Goal: Task Accomplishment & Management: Use online tool/utility

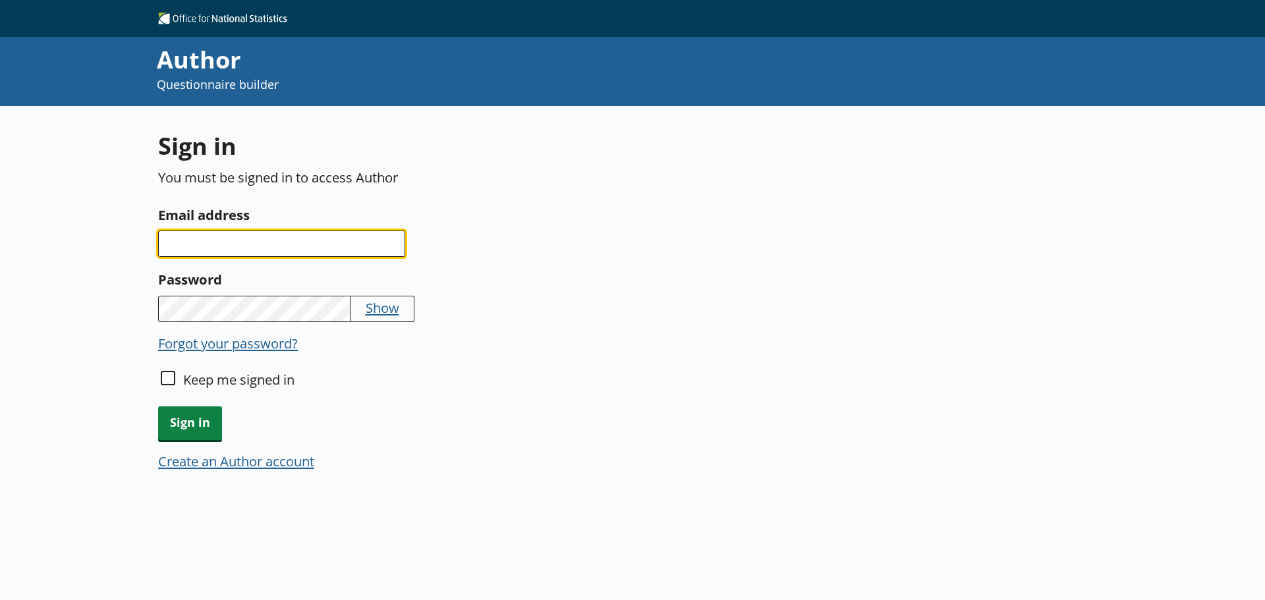
click at [248, 242] on input "Email address" at bounding box center [281, 244] width 247 height 26
click at [227, 242] on input "Email address" at bounding box center [281, 244] width 247 height 26
paste input "[PERSON_NAME][EMAIL_ADDRESS][PERSON_NAME][DOMAIN_NAME]"
type input "[PERSON_NAME][EMAIL_ADDRESS][PERSON_NAME][DOMAIN_NAME]"
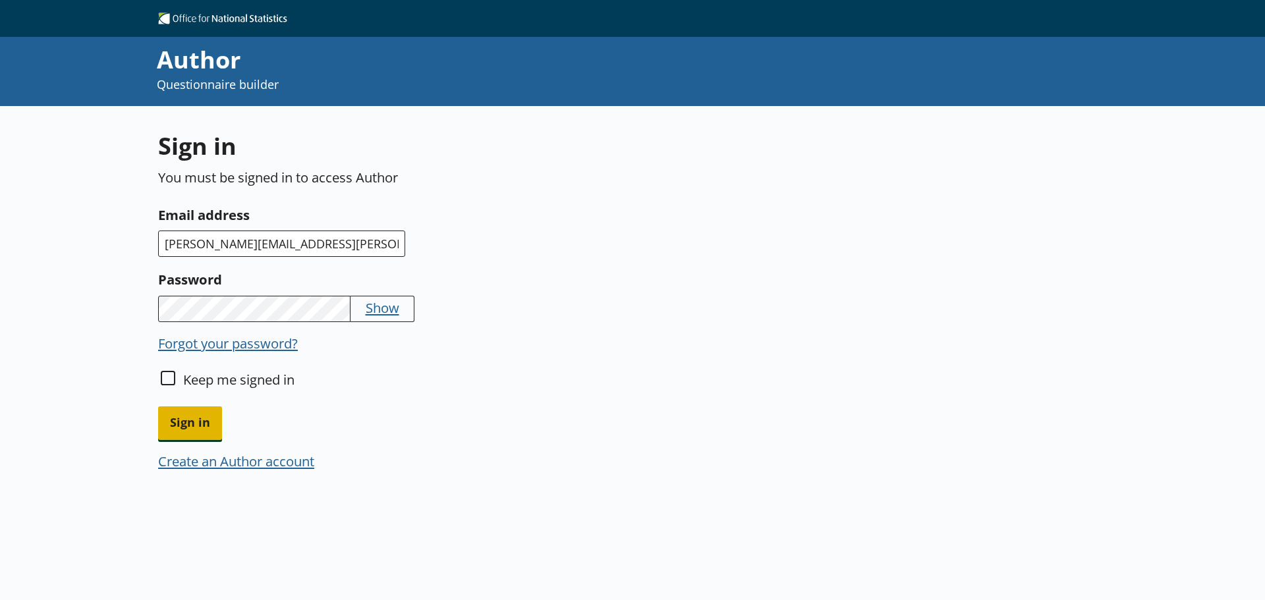
click at [190, 427] on span "Sign in" at bounding box center [190, 423] width 64 height 34
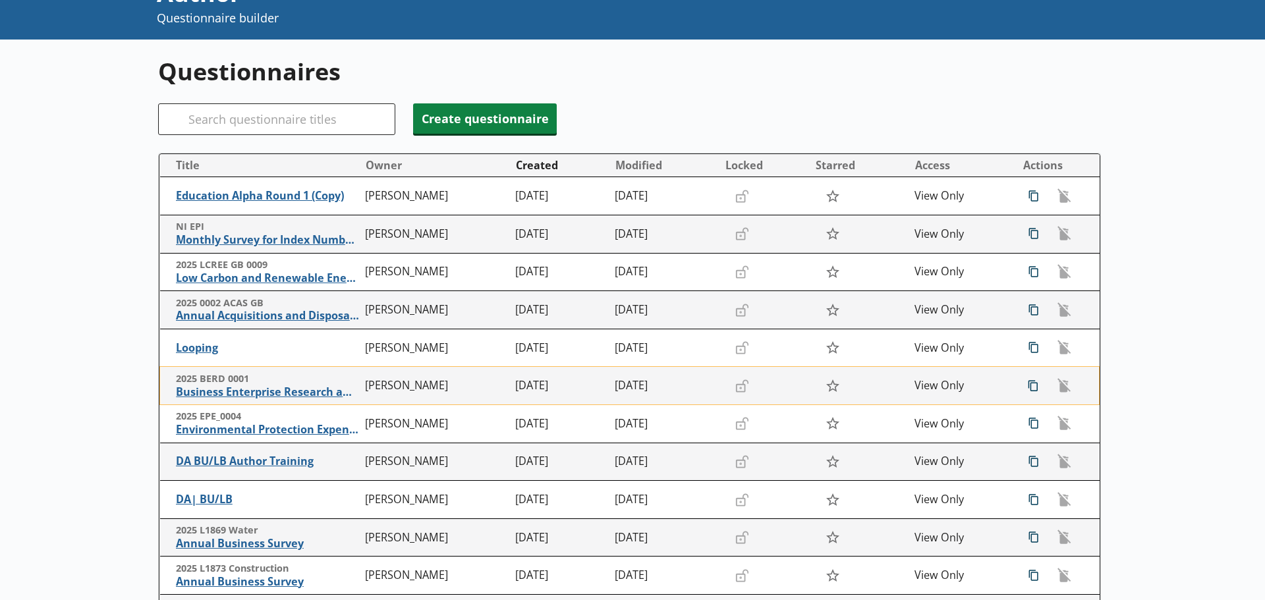
scroll to position [132, 0]
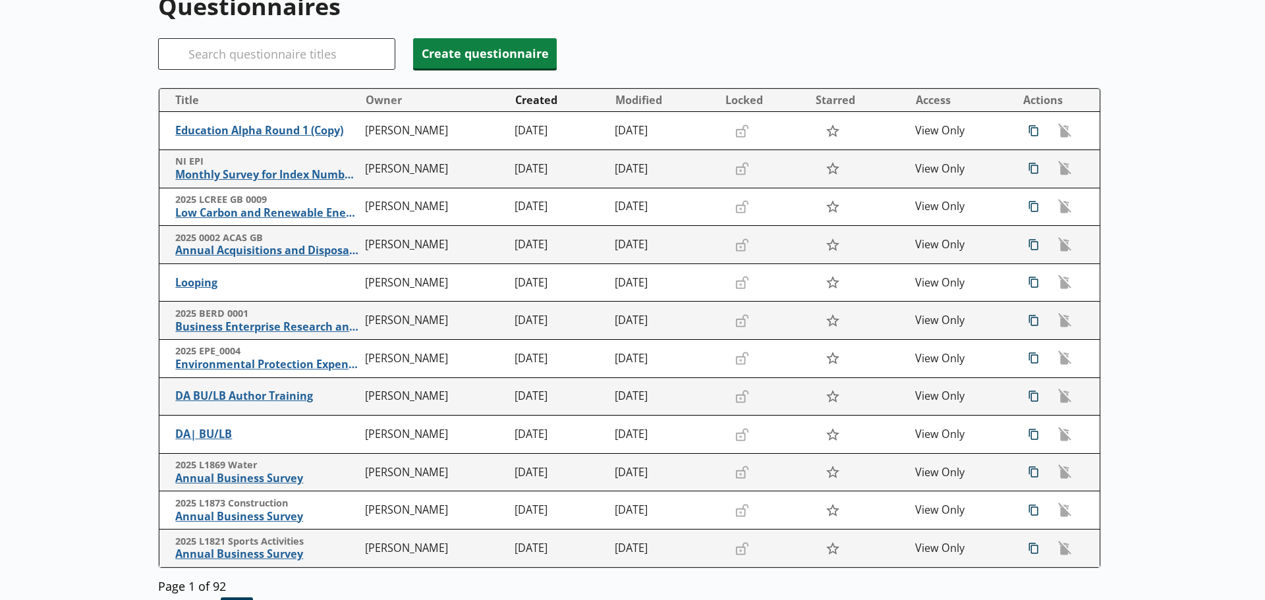
click at [183, 56] on div "Search" at bounding box center [276, 54] width 237 height 32
click at [208, 61] on input "Search" at bounding box center [276, 54] width 237 height 32
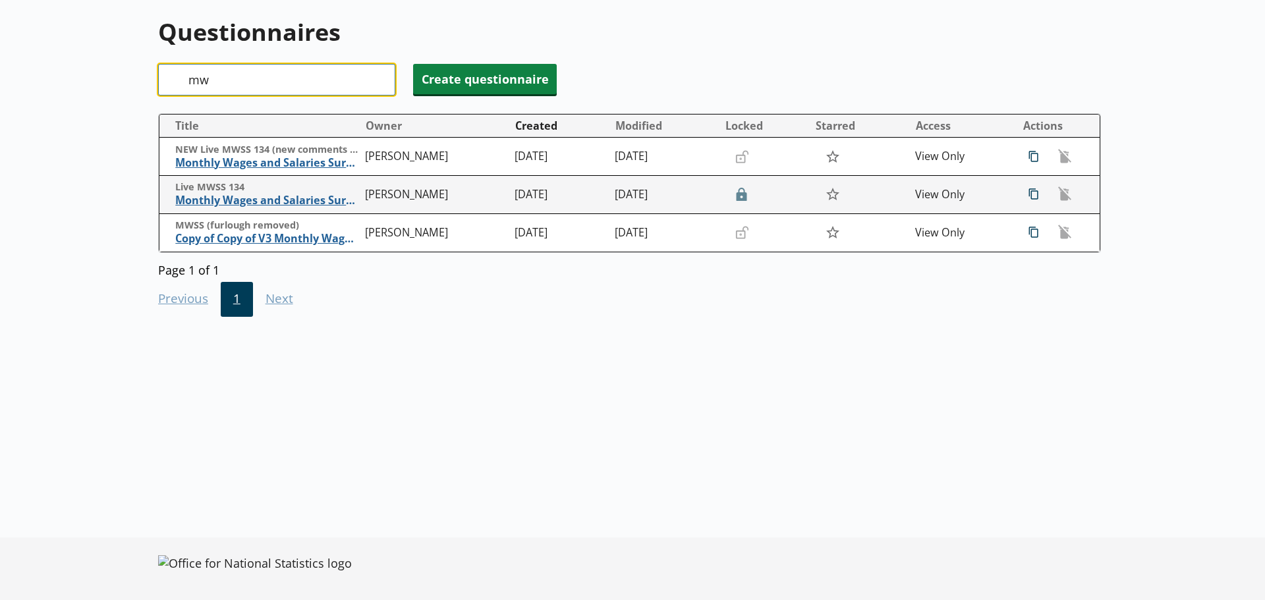
scroll to position [106, 0]
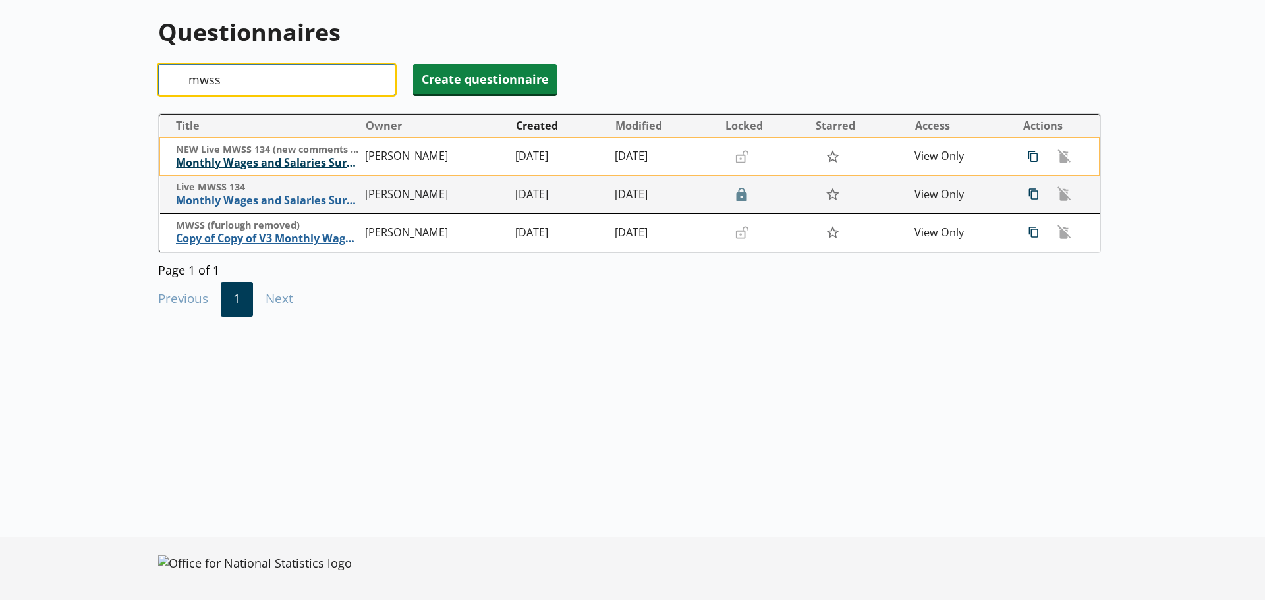
type input "mwss"
click at [244, 167] on span "Monthly Wages and Salaries Survey" at bounding box center [267, 163] width 183 height 14
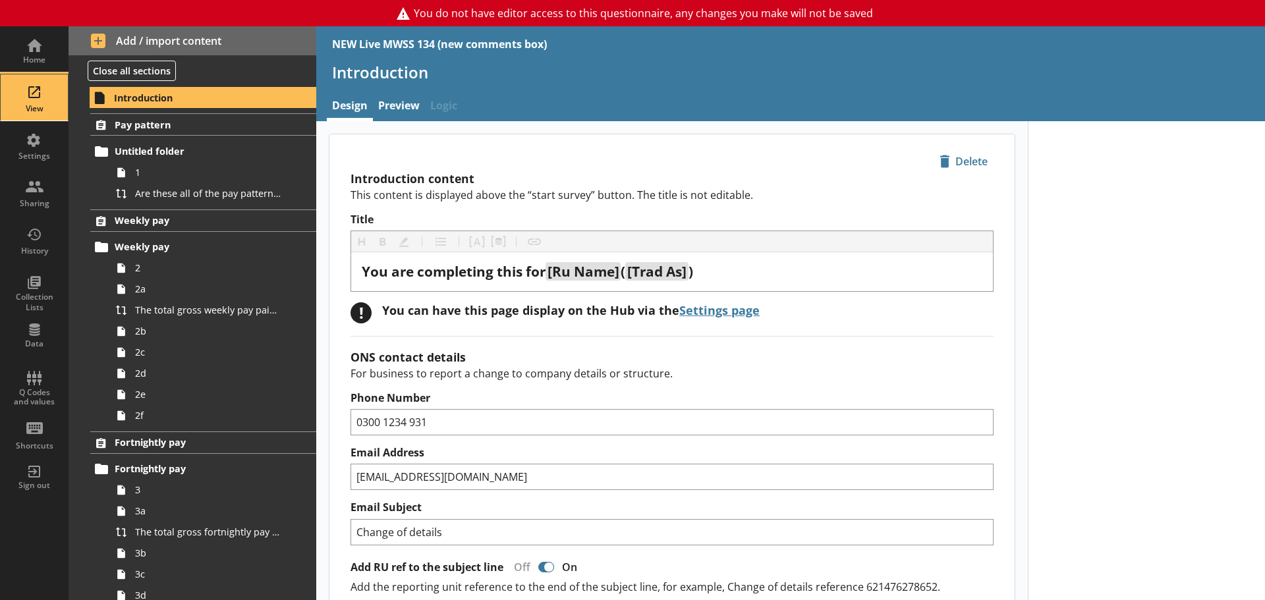
click at [32, 96] on div "View" at bounding box center [34, 97] width 46 height 46
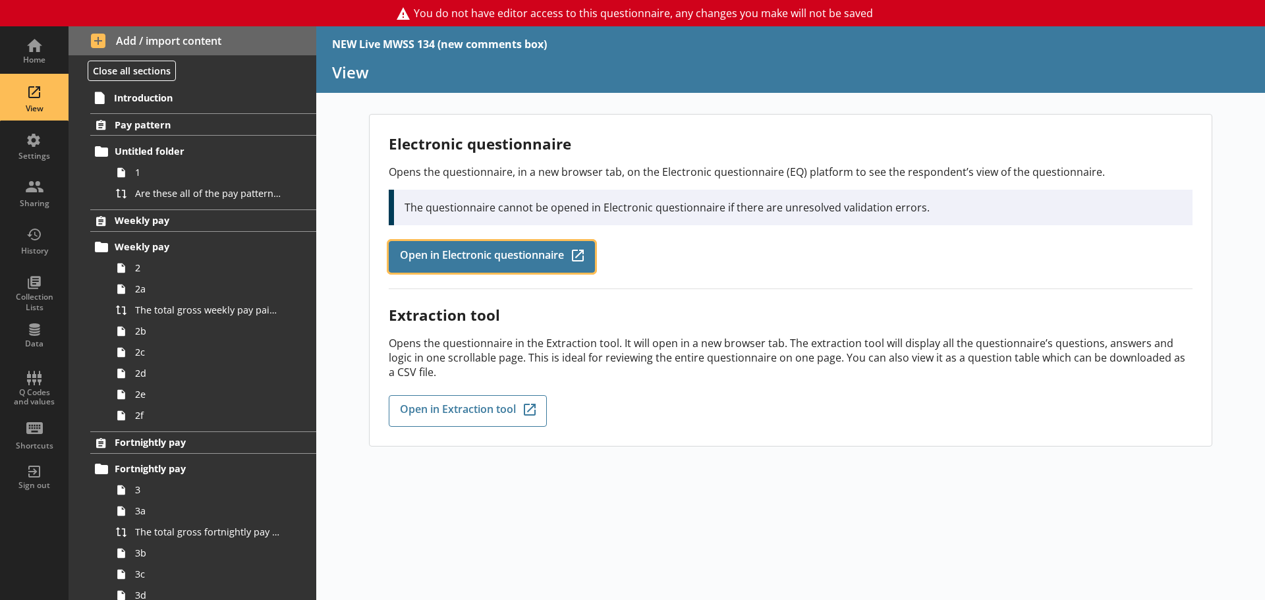
click at [507, 250] on span "Open in Electronic questionnaire" at bounding box center [482, 257] width 164 height 14
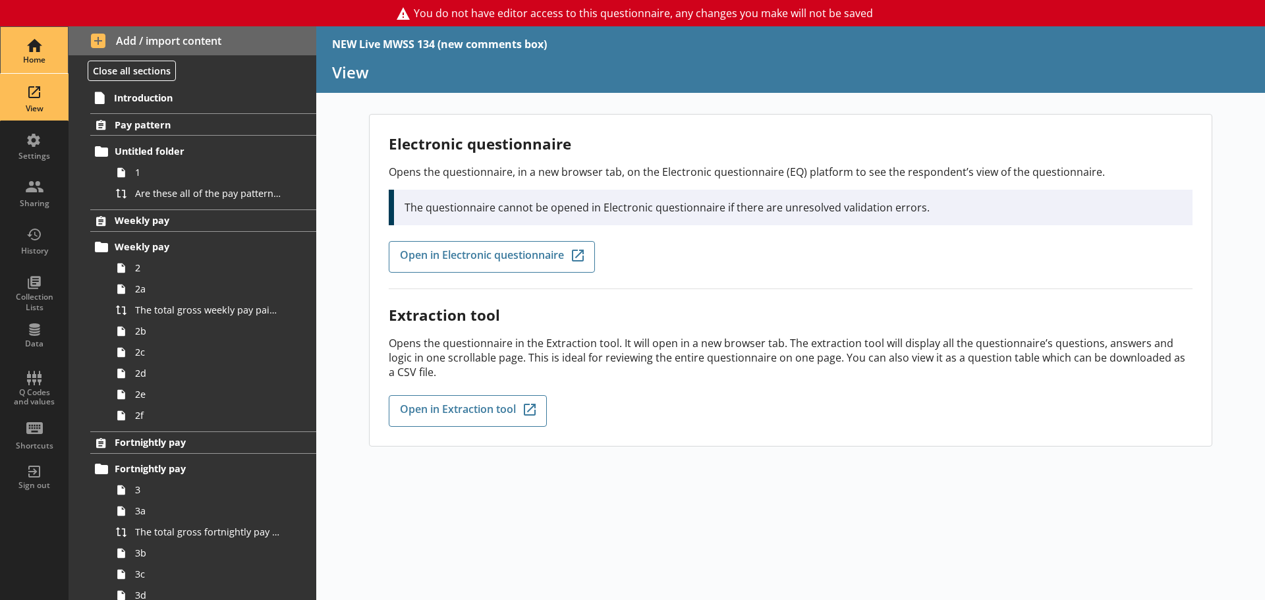
click at [34, 59] on div "Home" at bounding box center [34, 60] width 46 height 11
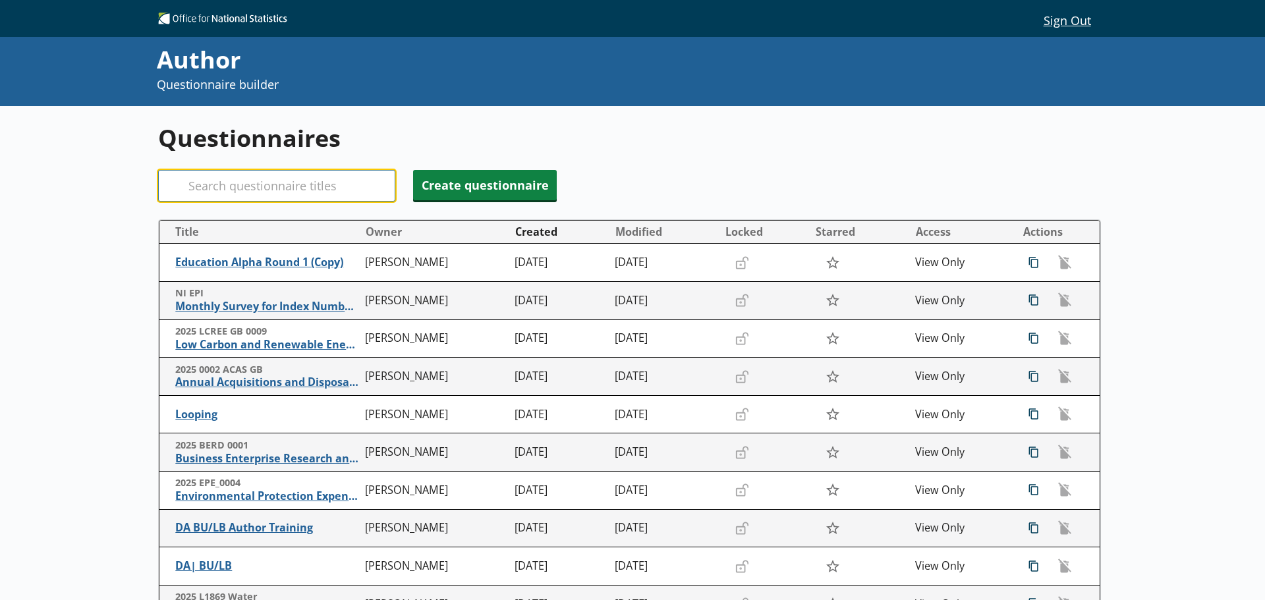
click at [226, 182] on input "Search" at bounding box center [276, 186] width 237 height 32
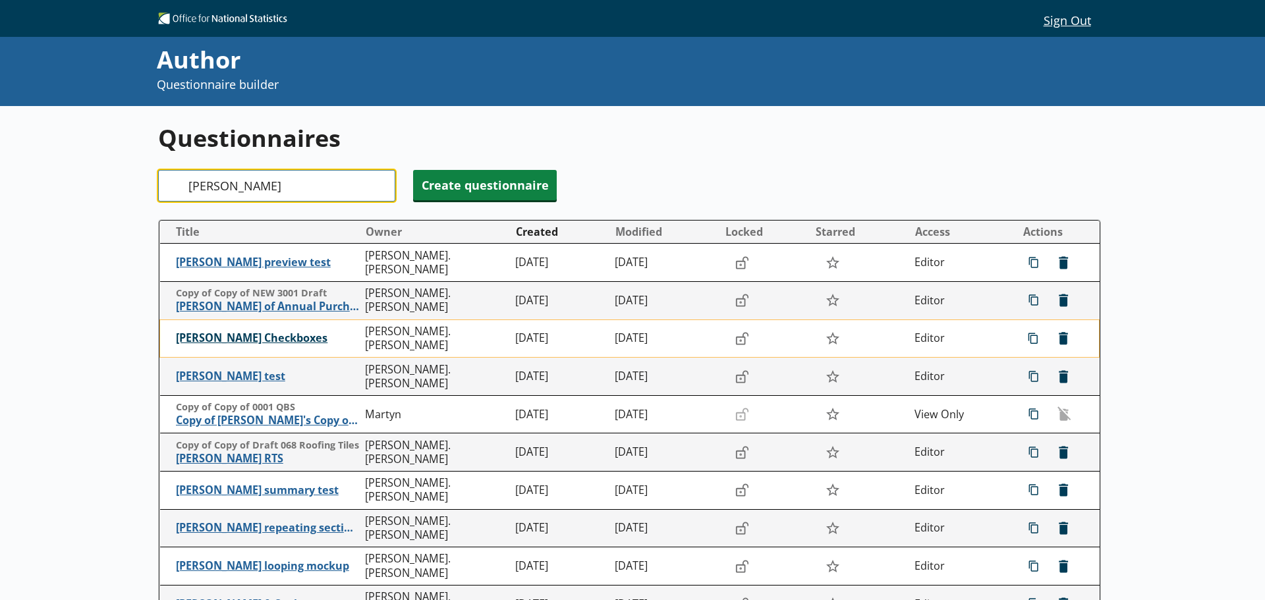
type input "[PERSON_NAME]"
click at [216, 335] on span "[PERSON_NAME] Checkboxes" at bounding box center [267, 338] width 183 height 14
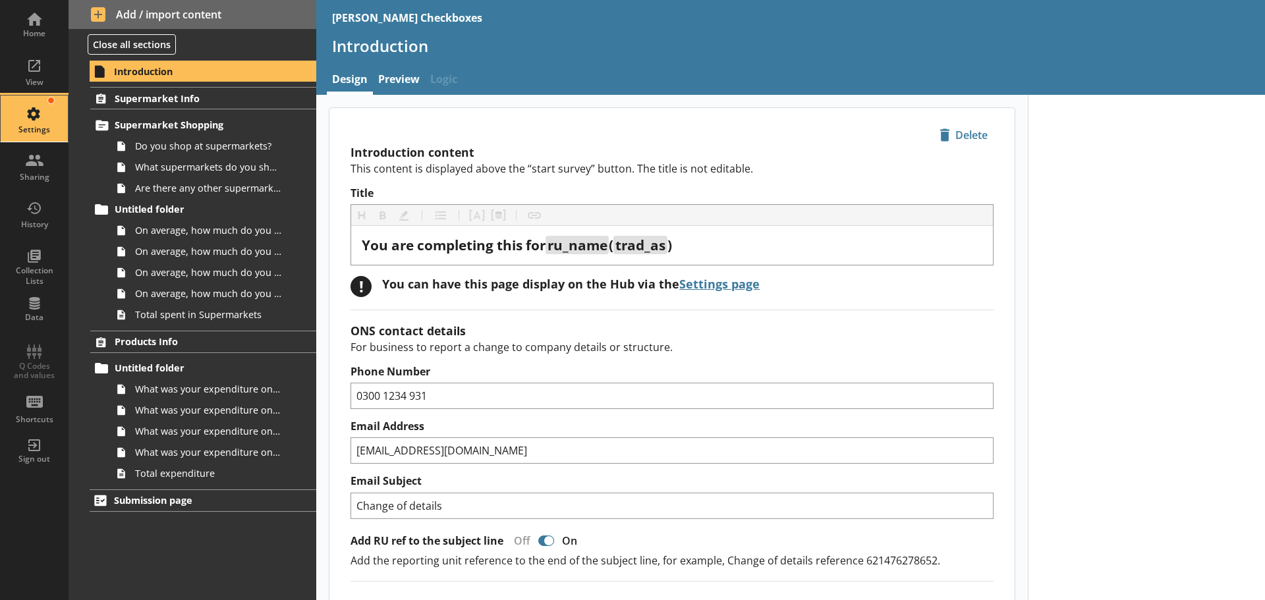
click at [38, 122] on div "Settings" at bounding box center [34, 119] width 46 height 46
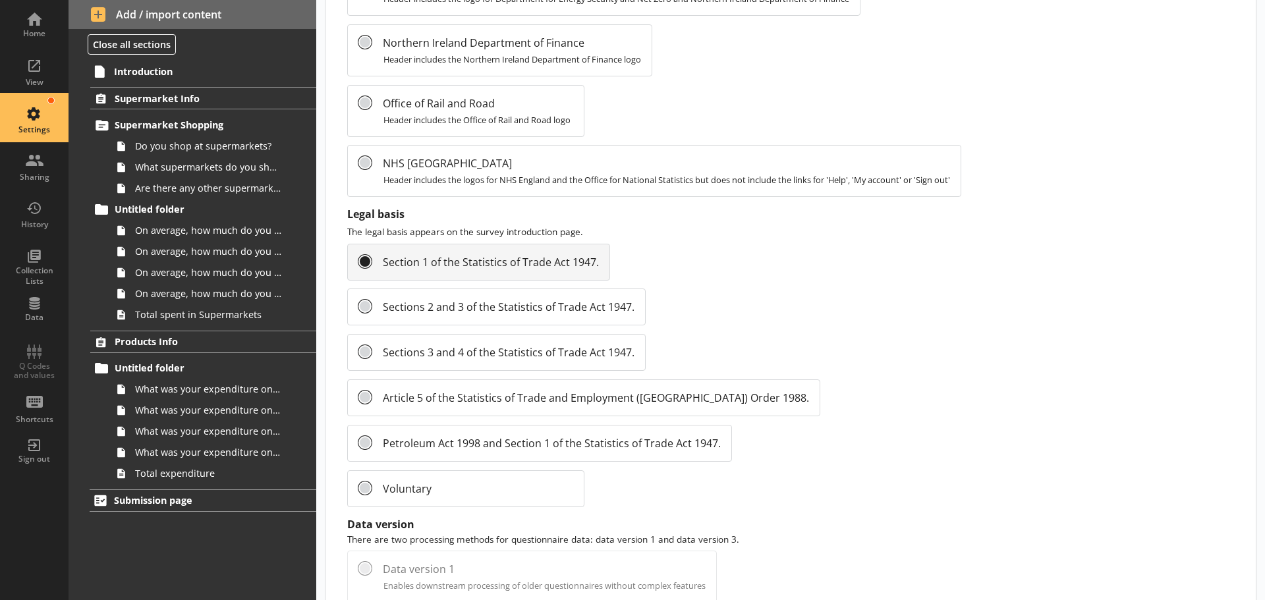
scroll to position [1434, 0]
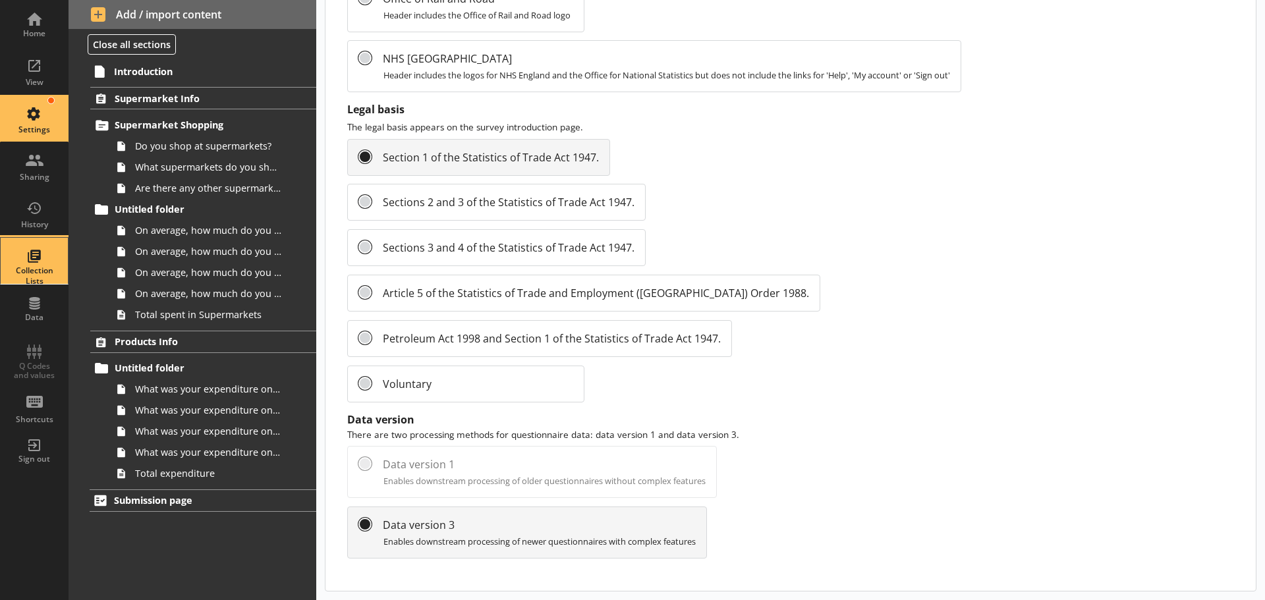
click at [31, 261] on div "Collection Lists" at bounding box center [34, 261] width 46 height 46
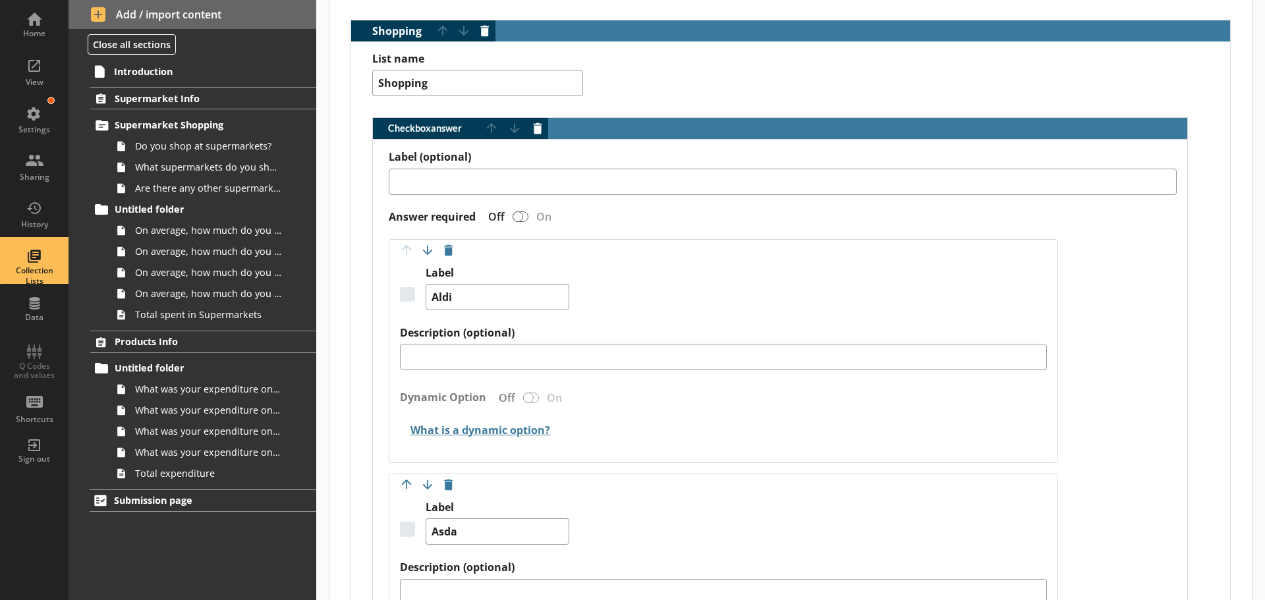
scroll to position [329, 0]
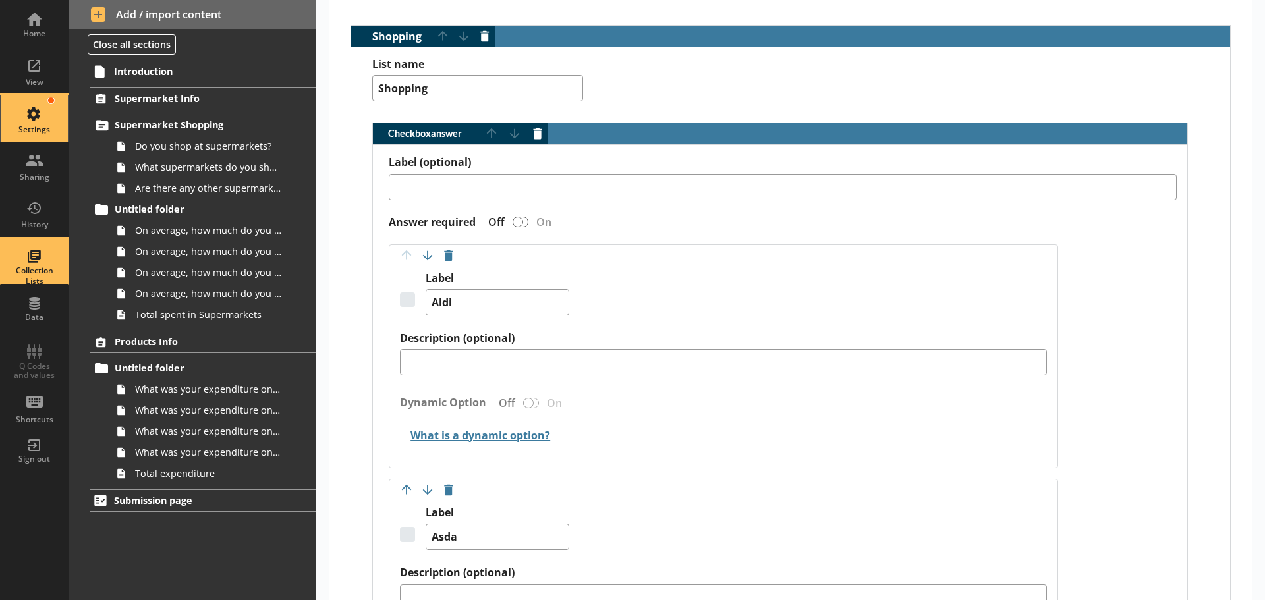
type textarea "x"
click at [30, 138] on div "Settings" at bounding box center [34, 119] width 46 height 46
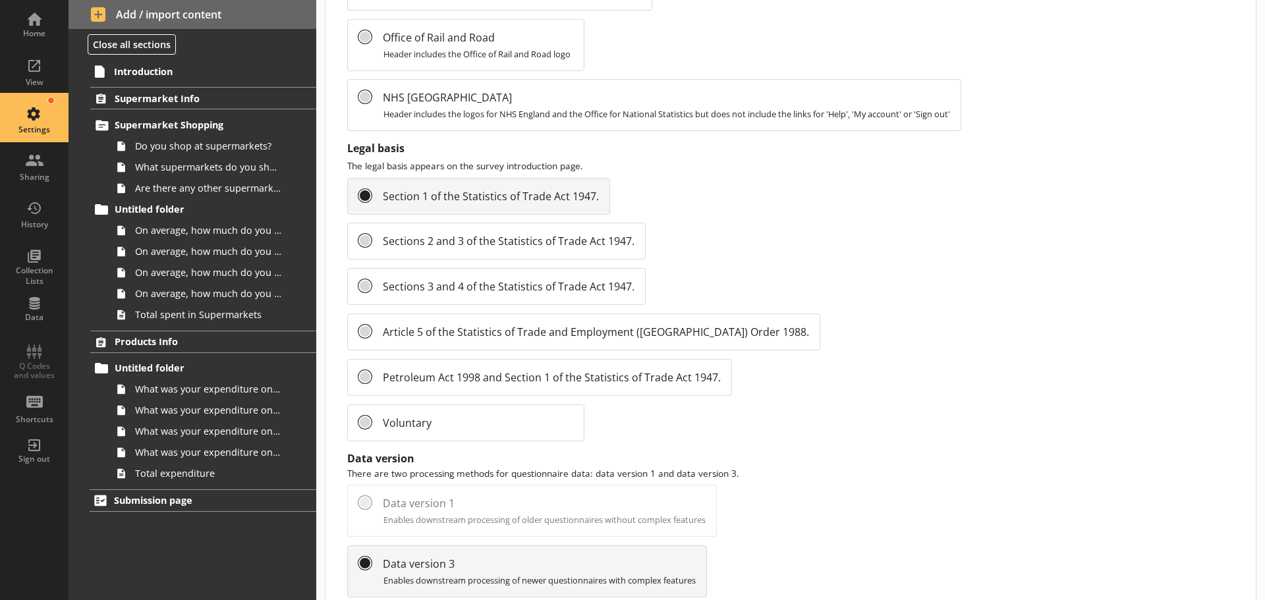
scroll to position [1434, 0]
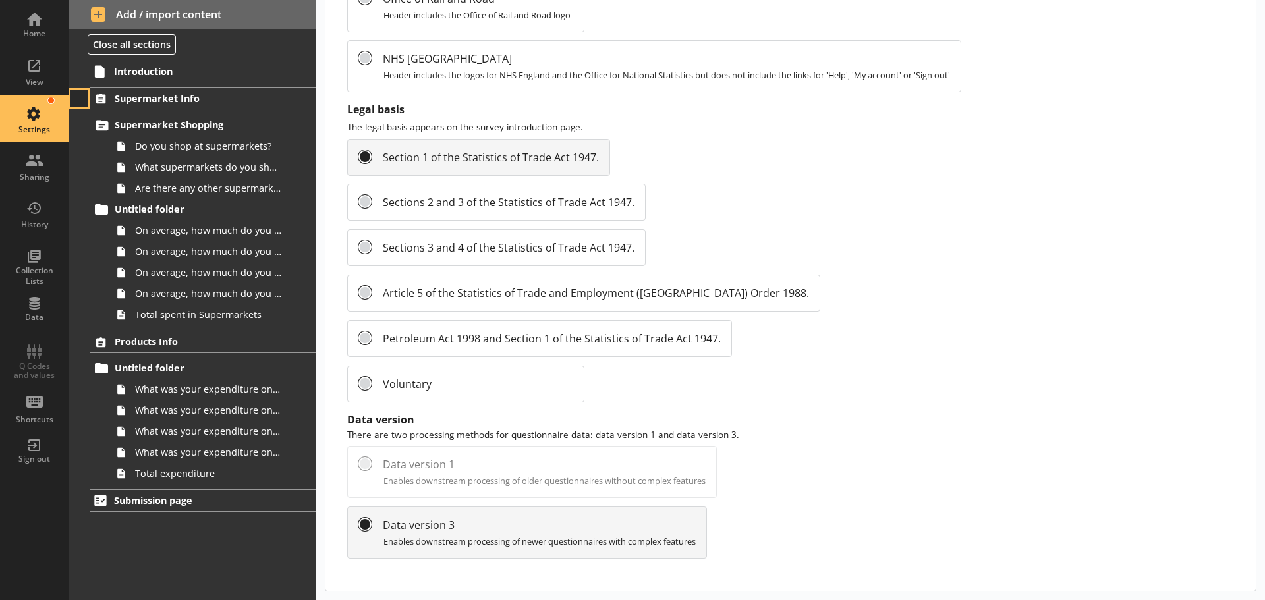
click at [78, 98] on button at bounding box center [79, 99] width 18 height 18
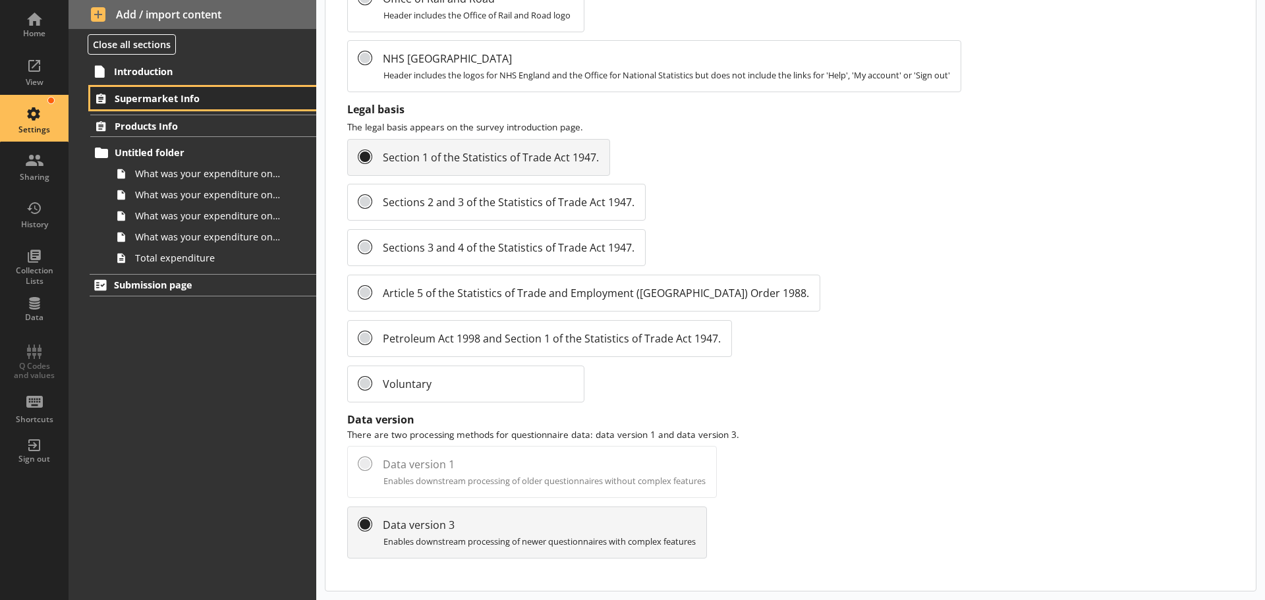
click at [143, 98] on span "Supermarket Info" at bounding box center [196, 98] width 162 height 13
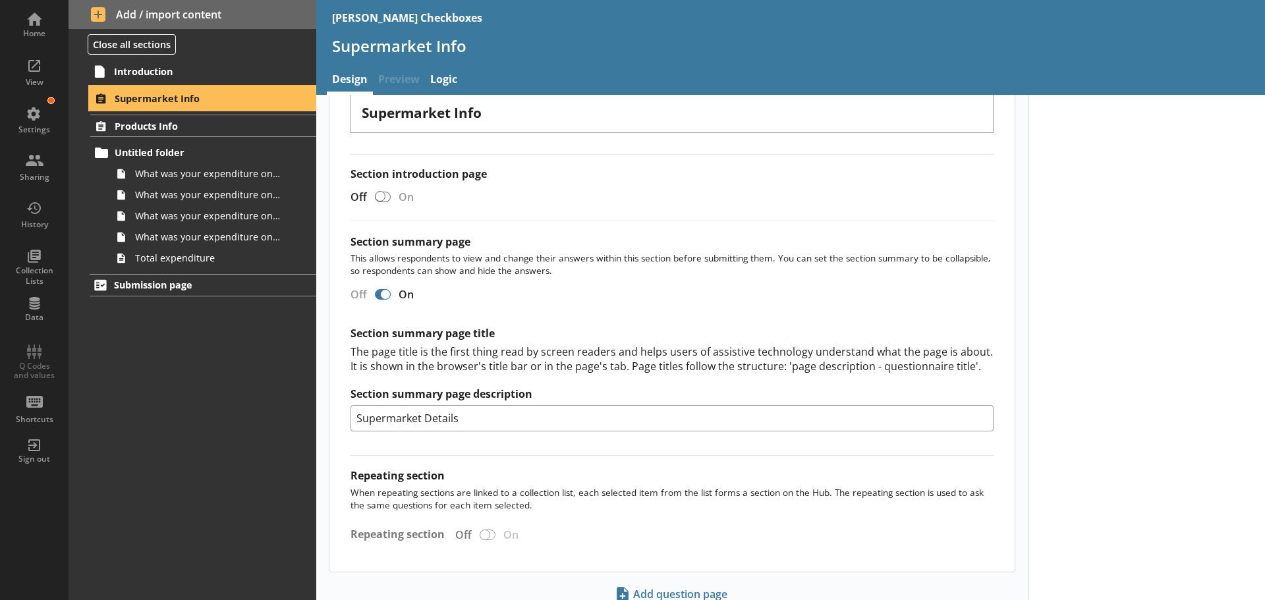
scroll to position [198, 0]
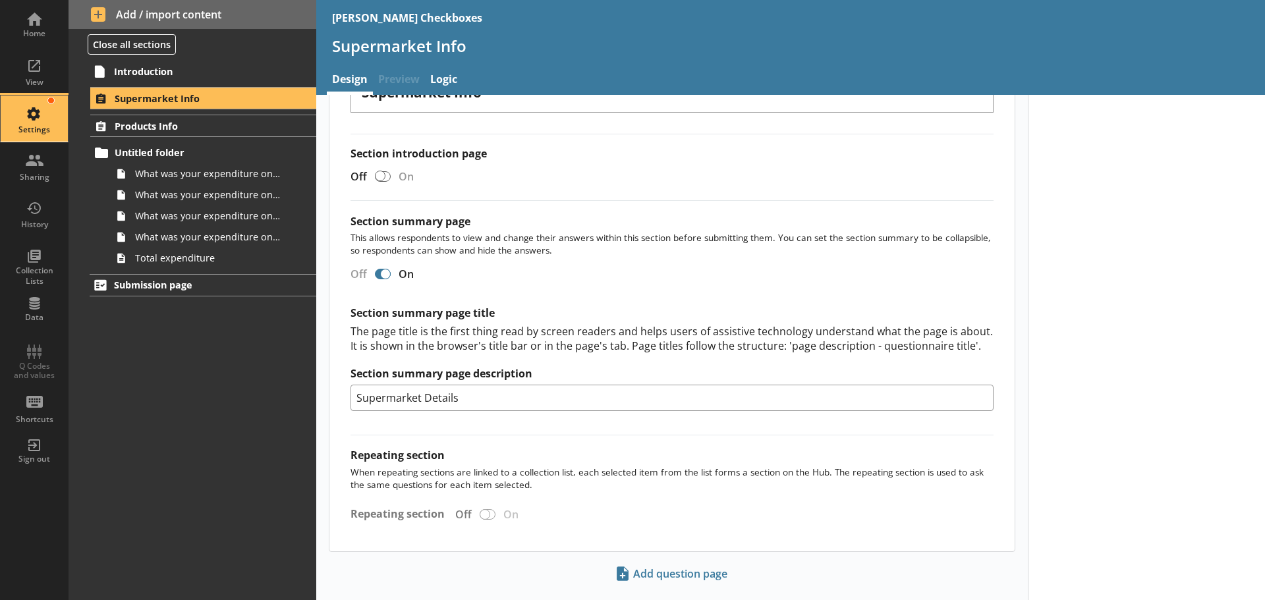
click at [28, 119] on div "Settings" at bounding box center [34, 119] width 46 height 46
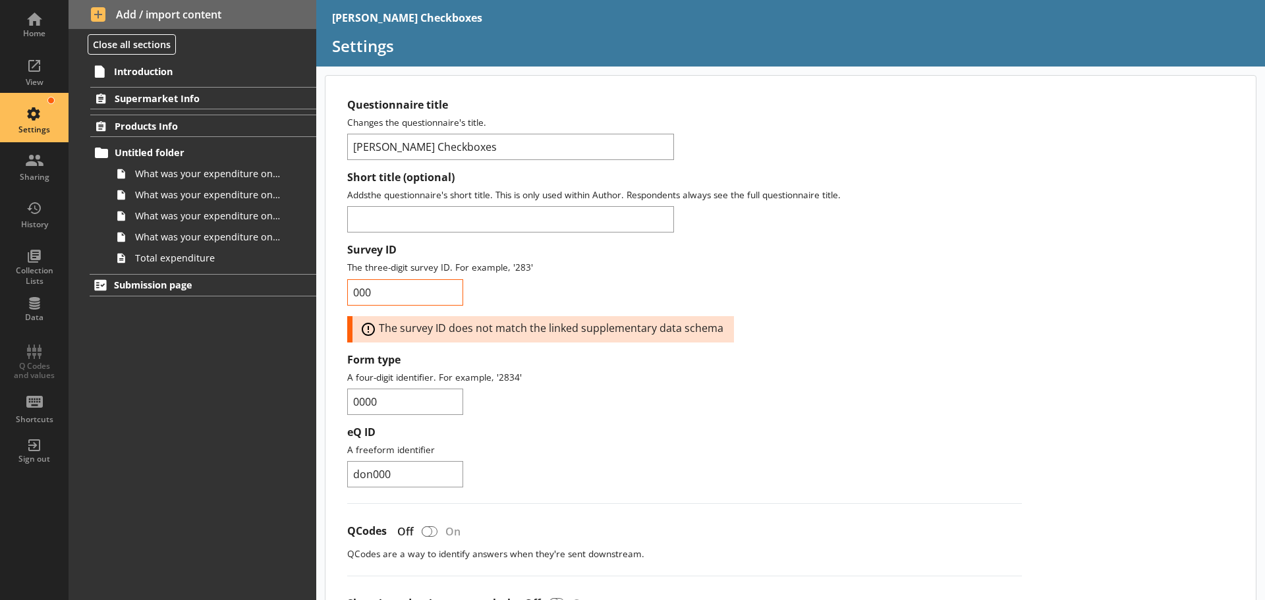
scroll to position [263, 0]
